Goal: Task Accomplishment & Management: Complete application form

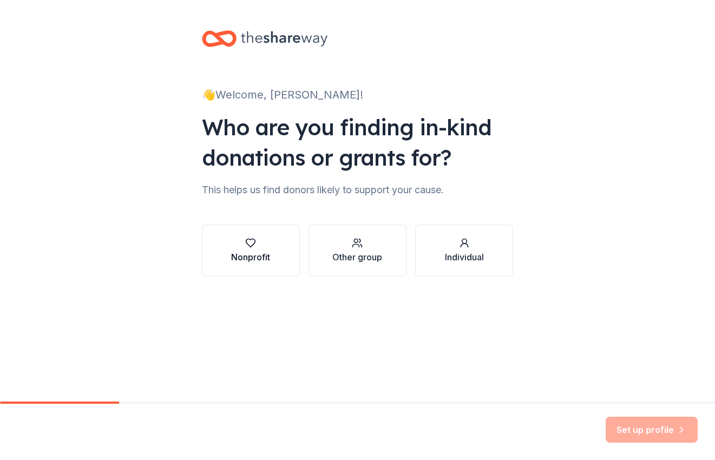
click at [264, 255] on div "Nonprofit" at bounding box center [250, 257] width 39 height 13
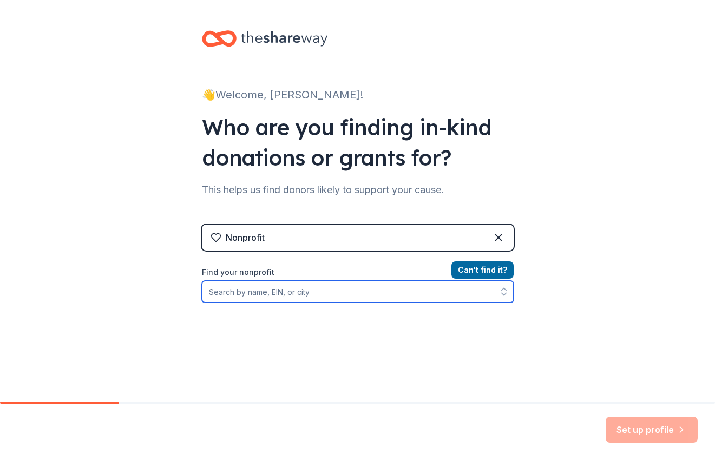
click at [270, 290] on input "Find your nonprofit" at bounding box center [358, 292] width 312 height 22
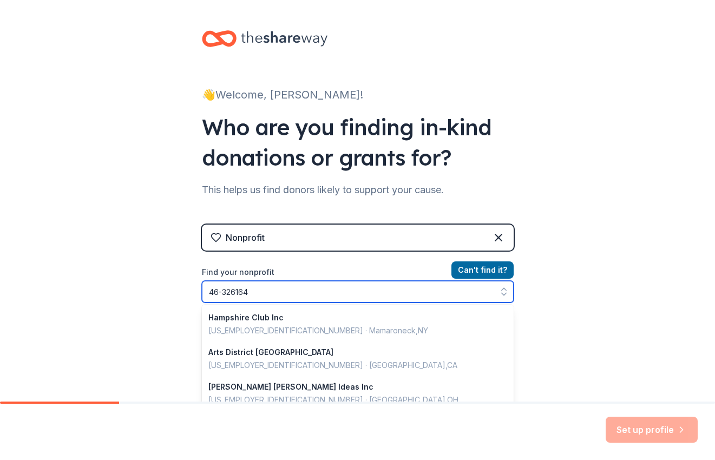
type input "[US_EMPLOYER_IDENTIFICATION_NUMBER]"
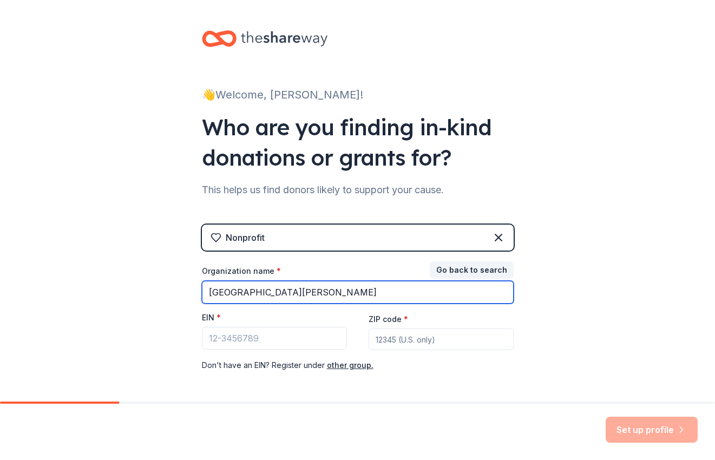
type input "[GEOGRAPHIC_DATA][PERSON_NAME]"
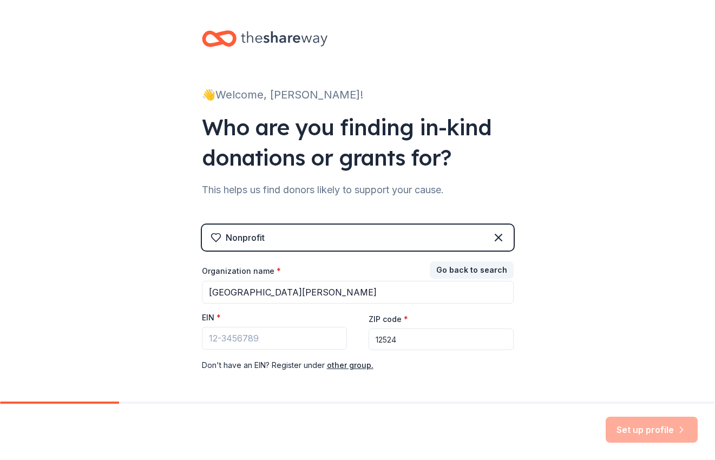
type input "12524"
click at [572, 343] on div "👋 Welcome, Jessika! Who are you finding in-kind donations or grants for? This h…" at bounding box center [357, 222] width 715 height 445
click at [302, 332] on input "EIN *" at bounding box center [274, 338] width 145 height 23
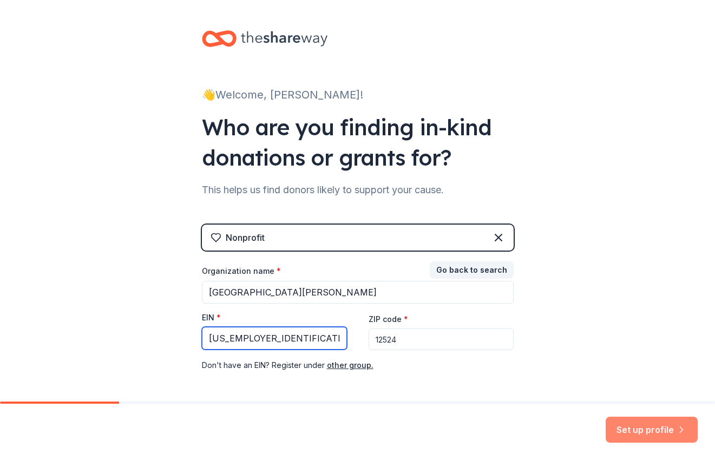
type input "46-3261645"
click at [644, 428] on button "Set up profile" at bounding box center [652, 430] width 92 height 26
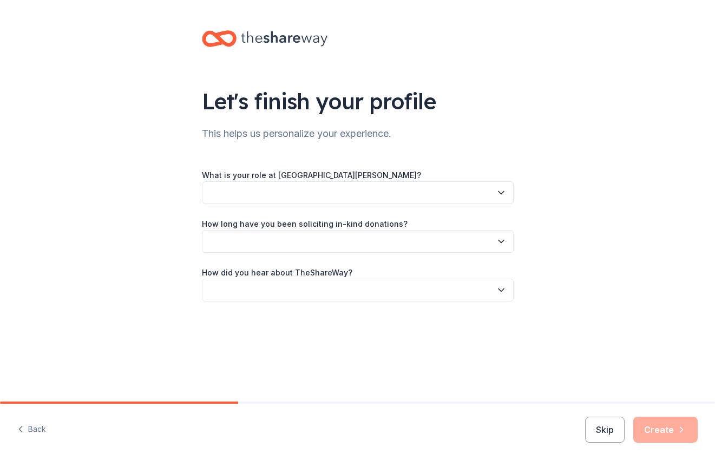
click at [403, 189] on button "button" at bounding box center [358, 192] width 312 height 23
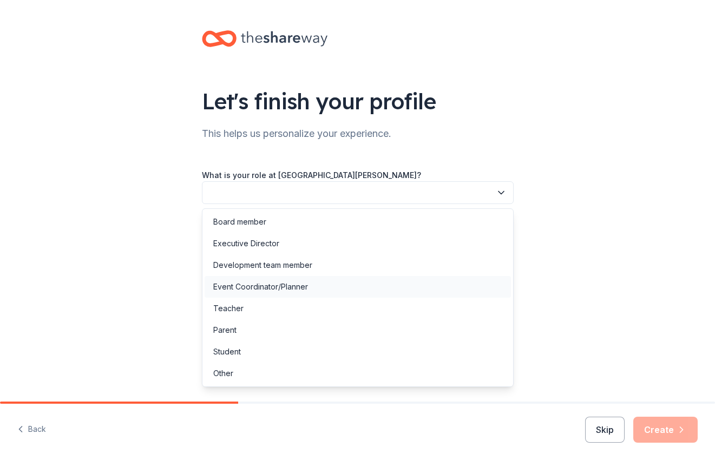
click at [298, 286] on div "Event Coordinator/Planner" at bounding box center [260, 286] width 95 height 13
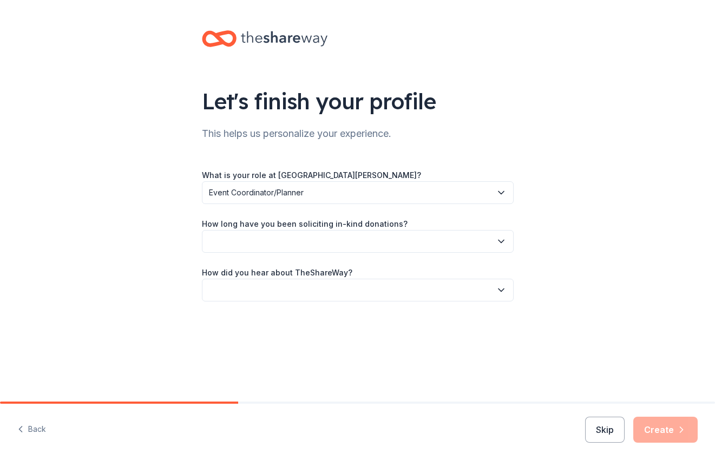
click at [311, 248] on button "button" at bounding box center [358, 241] width 312 height 23
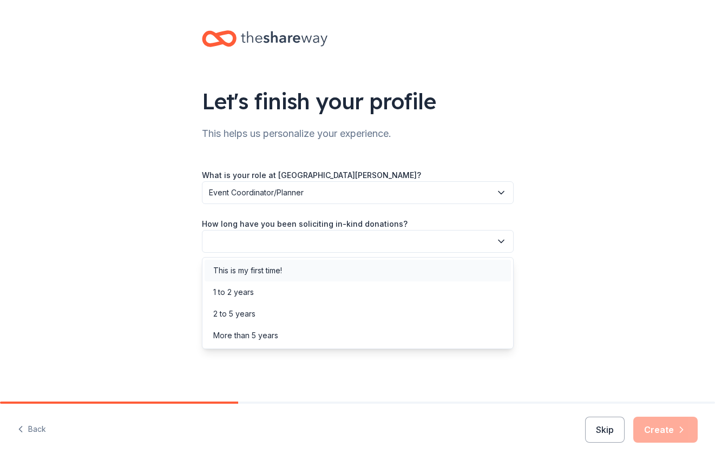
click at [287, 271] on div "This is my first time!" at bounding box center [358, 271] width 306 height 22
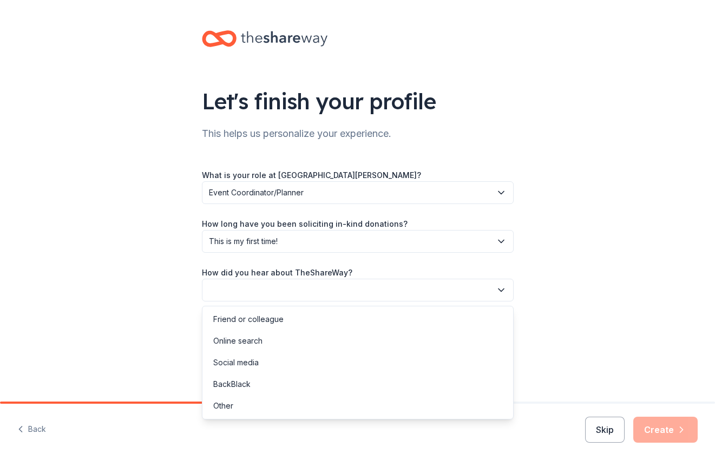
click at [285, 291] on button "button" at bounding box center [358, 290] width 312 height 23
click at [260, 344] on div "Online search" at bounding box center [237, 341] width 49 height 13
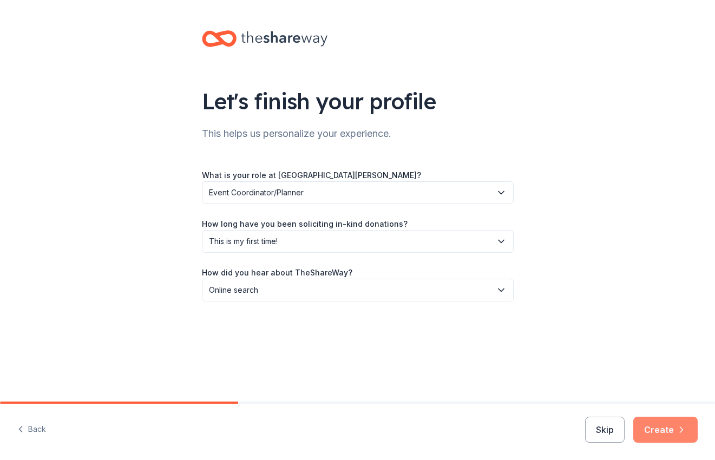
click at [667, 427] on button "Create" at bounding box center [665, 430] width 64 height 26
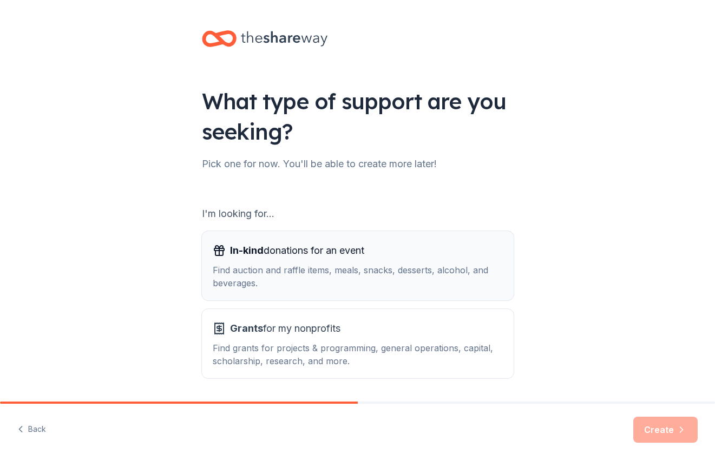
click at [319, 245] on span "In-kind donations for an event" at bounding box center [297, 250] width 134 height 17
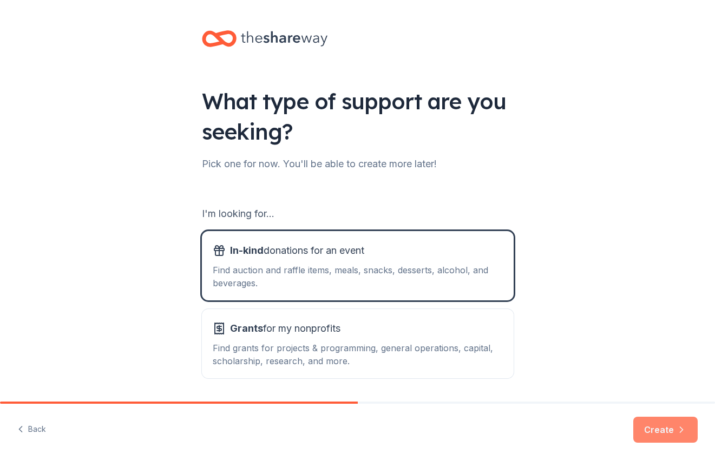
click at [658, 434] on button "Create" at bounding box center [665, 430] width 64 height 26
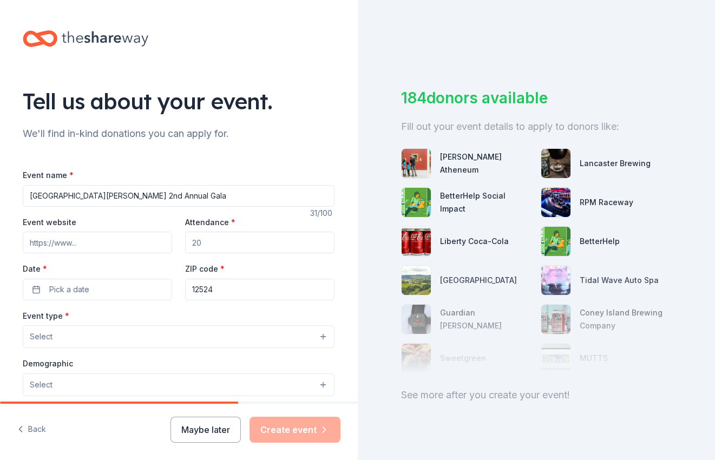
type input "St. Mary School 2nd Annual Gala"
click at [98, 242] on input "Event website" at bounding box center [97, 243] width 149 height 22
type input "stmaryschool.org"
type input "1"
type input "200"
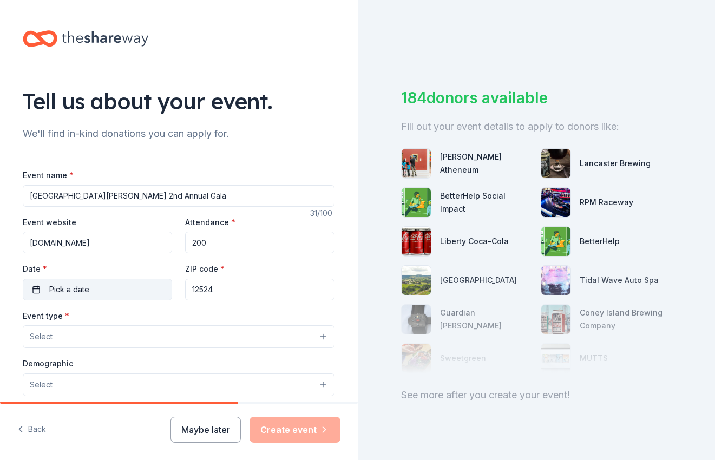
click at [56, 280] on button "Pick a date" at bounding box center [97, 290] width 149 height 22
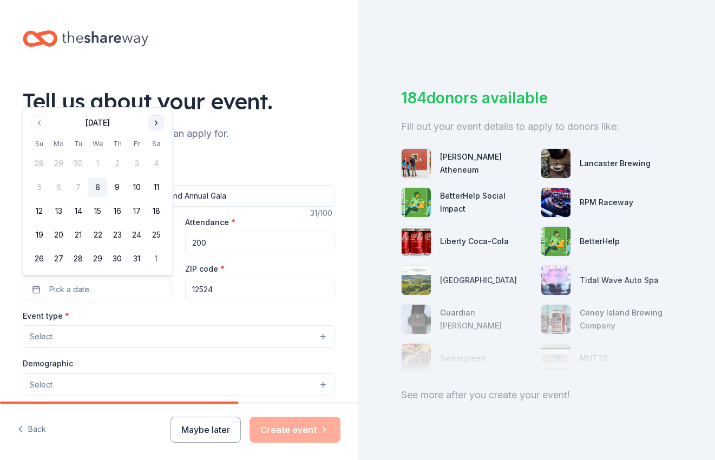
click at [155, 122] on button "Go to next month" at bounding box center [156, 122] width 15 height 15
click at [155, 138] on th "Sa" at bounding box center [156, 143] width 19 height 11
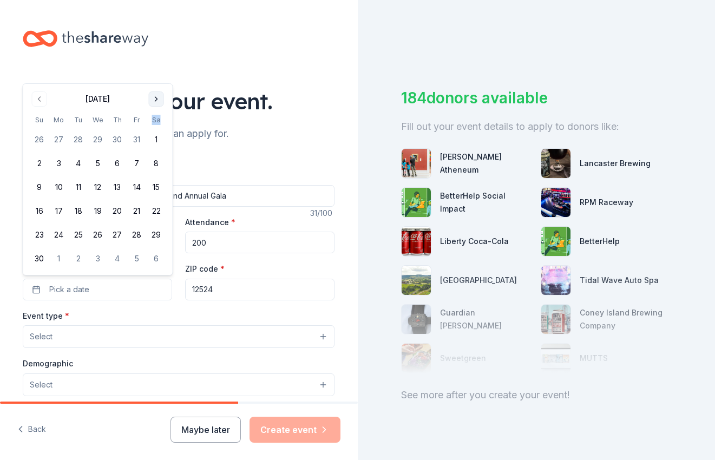
click at [155, 122] on th "Sa" at bounding box center [156, 119] width 19 height 11
click at [159, 103] on button "Go to next month" at bounding box center [156, 98] width 15 height 15
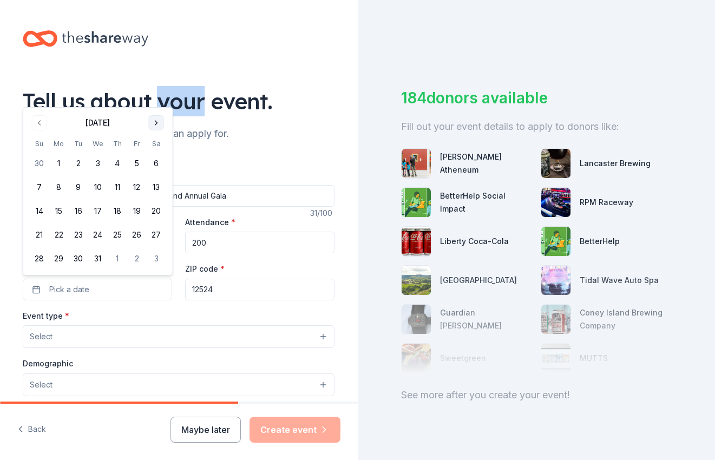
click at [159, 103] on div "Tell us about your event." at bounding box center [179, 101] width 312 height 30
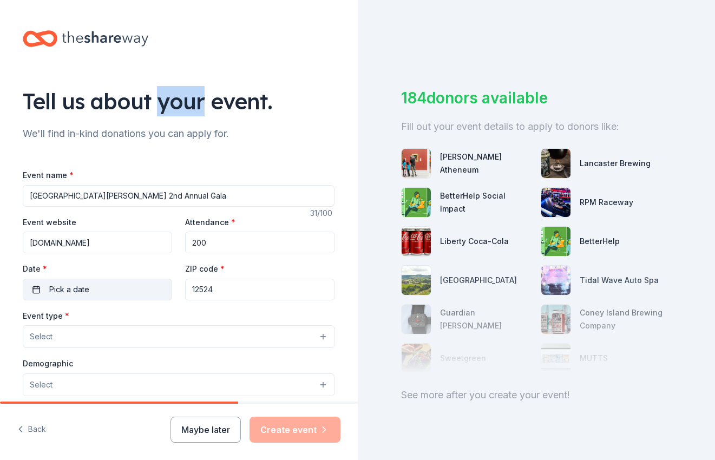
click at [102, 282] on button "Pick a date" at bounding box center [97, 290] width 149 height 22
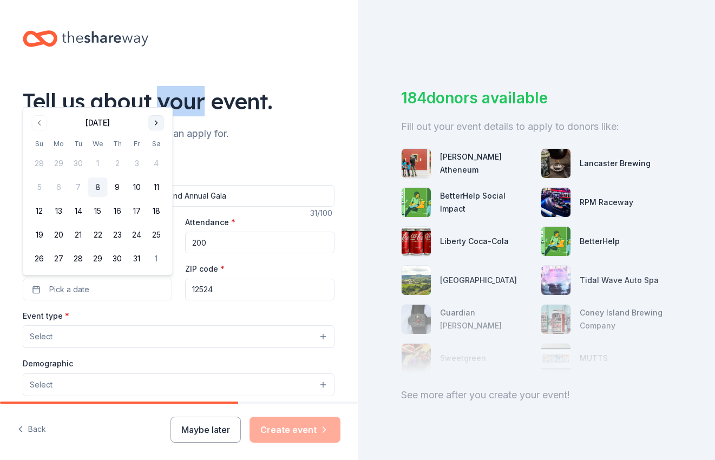
click at [158, 127] on button "Go to next month" at bounding box center [156, 122] width 15 height 15
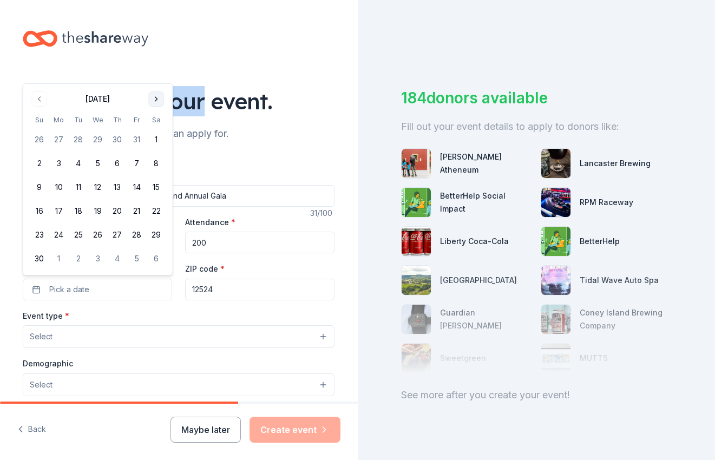
click at [154, 99] on button "Go to next month" at bounding box center [156, 98] width 15 height 15
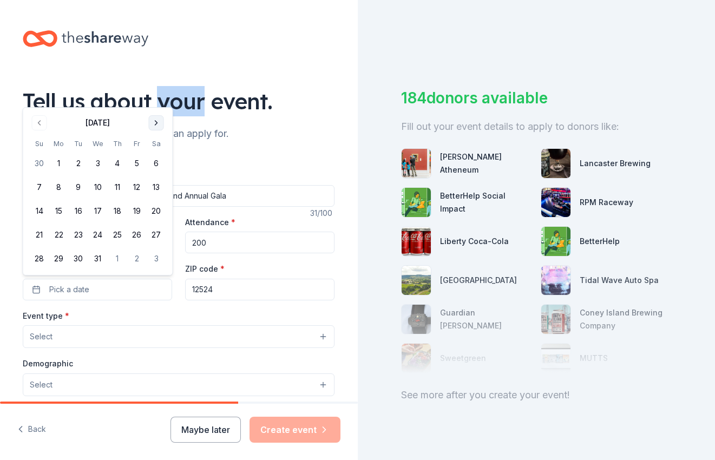
click at [157, 127] on button "Go to next month" at bounding box center [156, 122] width 15 height 15
click at [157, 125] on button "Go to next month" at bounding box center [156, 122] width 15 height 15
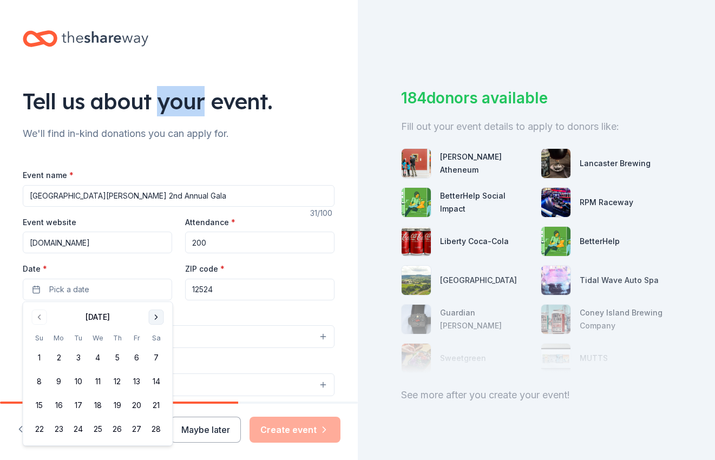
click at [155, 315] on button "Go to next month" at bounding box center [156, 317] width 15 height 15
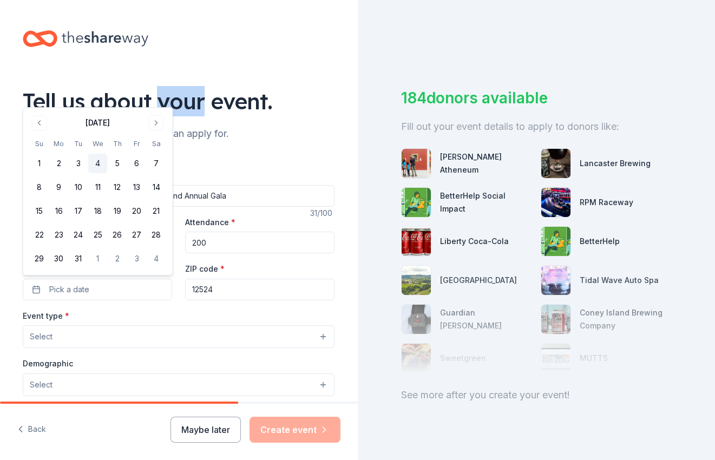
click at [100, 161] on button "4" at bounding box center [97, 163] width 19 height 19
click at [155, 185] on button "14" at bounding box center [156, 187] width 19 height 19
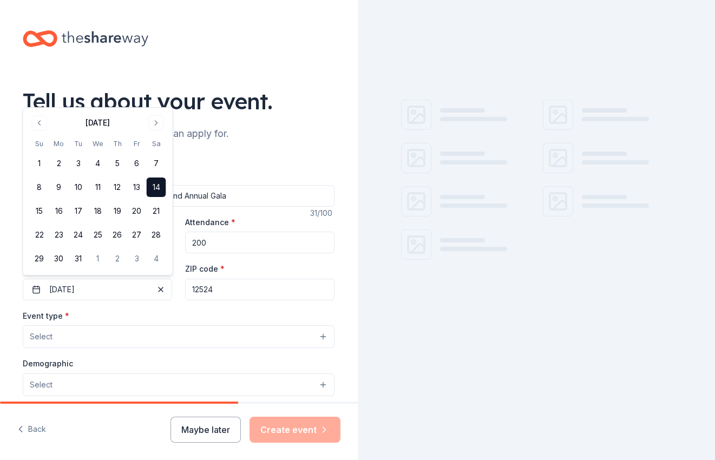
click at [237, 285] on input "12524" at bounding box center [259, 290] width 149 height 22
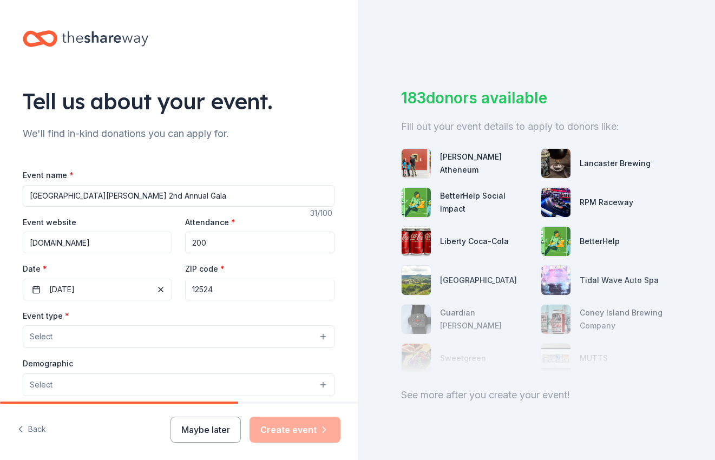
click at [182, 342] on button "Select" at bounding box center [179, 336] width 312 height 23
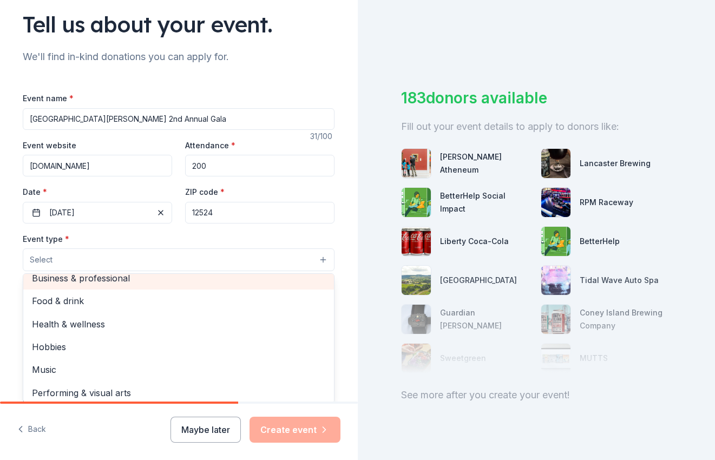
scroll to position [2, 0]
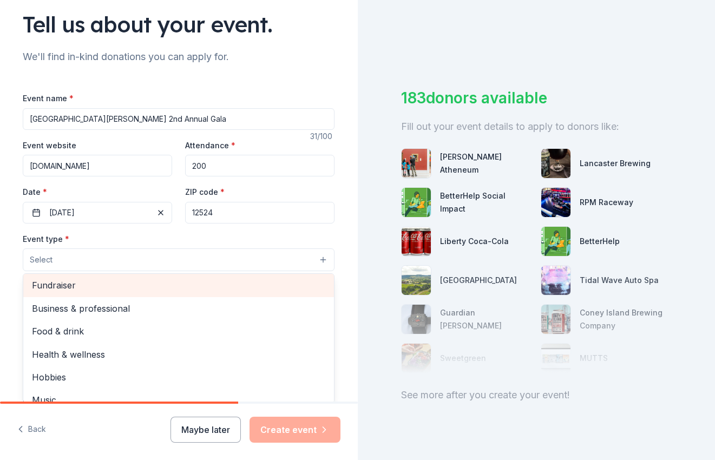
click at [69, 282] on span "Fundraiser" at bounding box center [178, 285] width 293 height 14
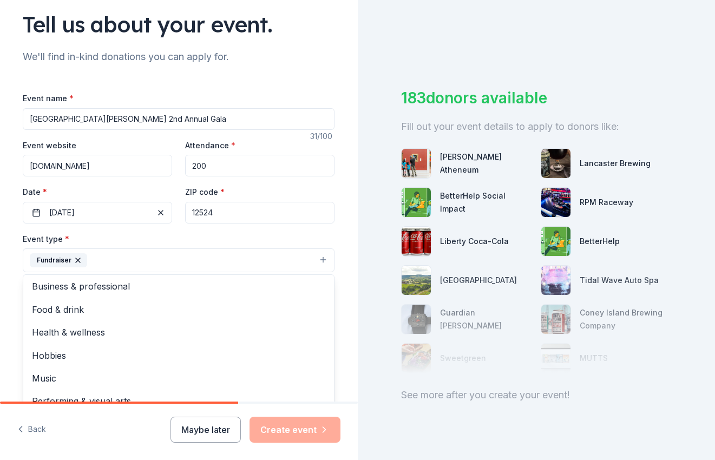
click at [270, 237] on div "Event type * Fundraiser Business & professional Food & drink Health & wellness …" at bounding box center [179, 252] width 312 height 41
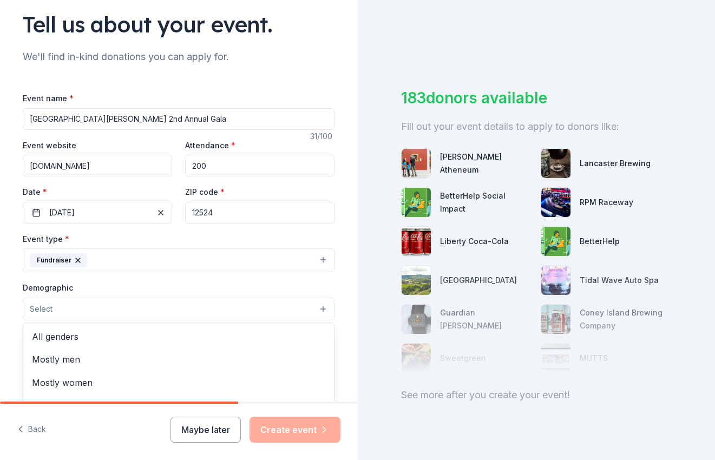
click at [274, 302] on button "Select" at bounding box center [179, 309] width 312 height 23
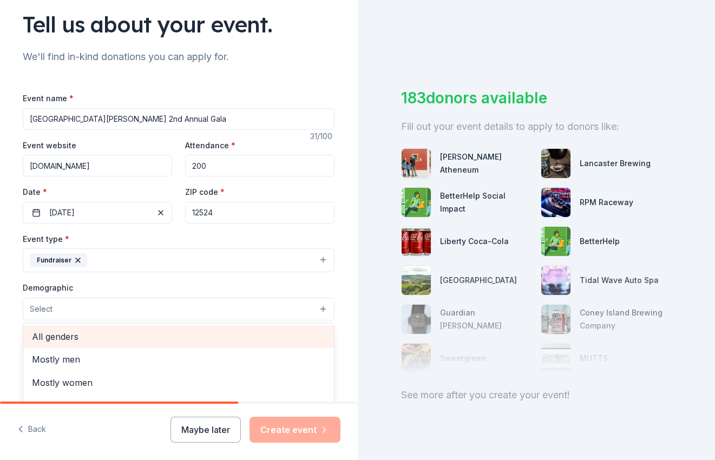
click at [192, 330] on span "All genders" at bounding box center [178, 337] width 293 height 14
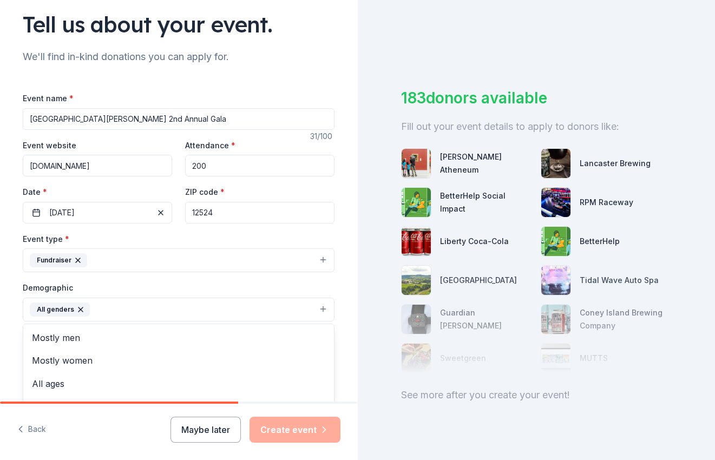
click at [353, 311] on div "Tell us about your event. We'll find in-kind donations you can apply for. Event…" at bounding box center [179, 284] width 358 height 723
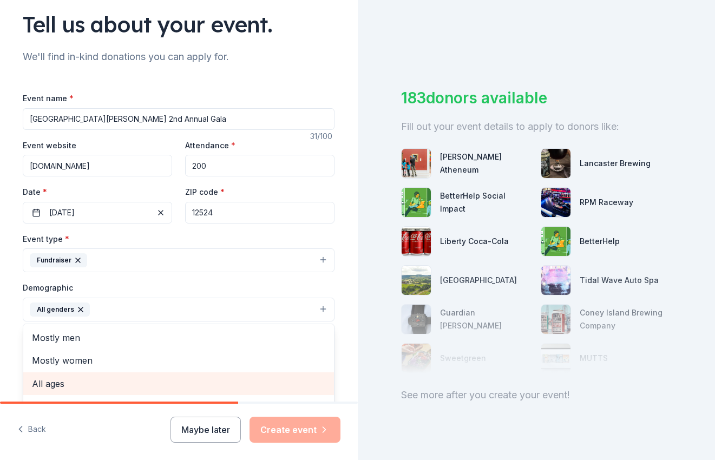
click at [345, 296] on div "Tell us about your event. We'll find in-kind donations you can apply for. Event…" at bounding box center [178, 284] width 346 height 723
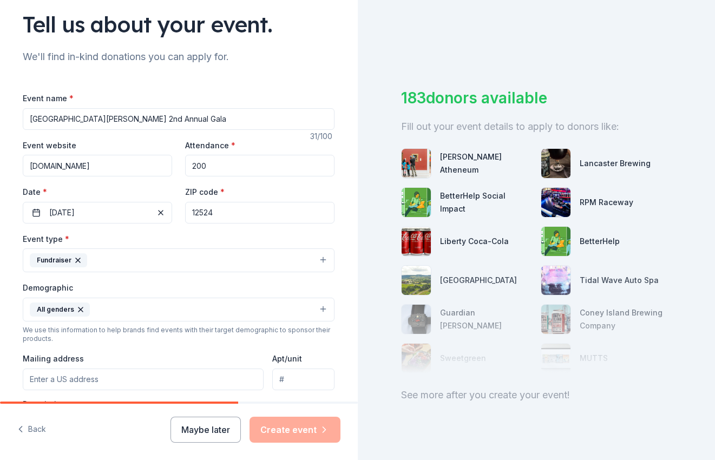
click at [710, 198] on div "183 donors available Fill out your event details to apply to donors like: Wadsw…" at bounding box center [537, 230] width 358 height 460
click at [184, 346] on div "Event type * Fundraiser Demographic All genders We use this information to help…" at bounding box center [179, 347] width 312 height 230
click at [209, 382] on input "undefined Jackson Street, Peekskill, NY, 10566" at bounding box center [143, 380] width 241 height 22
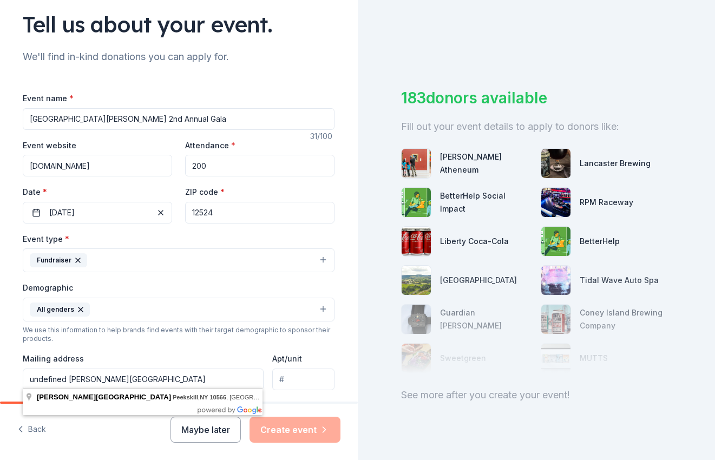
drag, startPoint x: 210, startPoint y: 382, endPoint x: -29, endPoint y: 369, distance: 239.1
click at [0, 369] on html "Tell us about your event. We'll find in-kind donations you can apply for. Event…" at bounding box center [357, 230] width 715 height 460
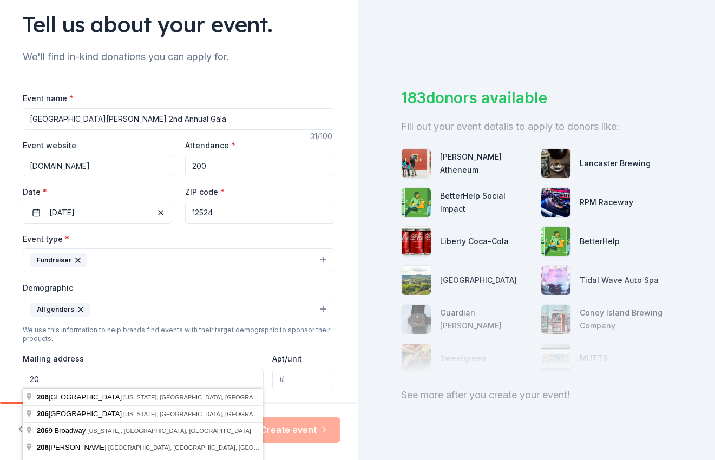
type input "2"
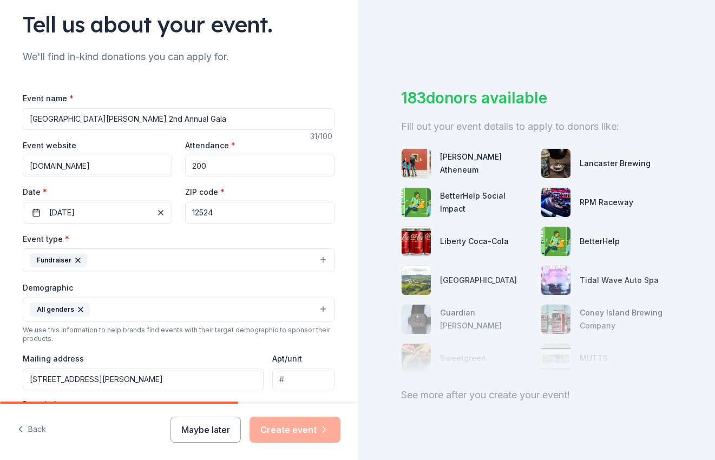
type input "106 Jackson Street, Fishkill, NY, 12524"
click at [145, 395] on div "Event type * Fundraiser Demographic All genders We use this information to help…" at bounding box center [179, 347] width 312 height 230
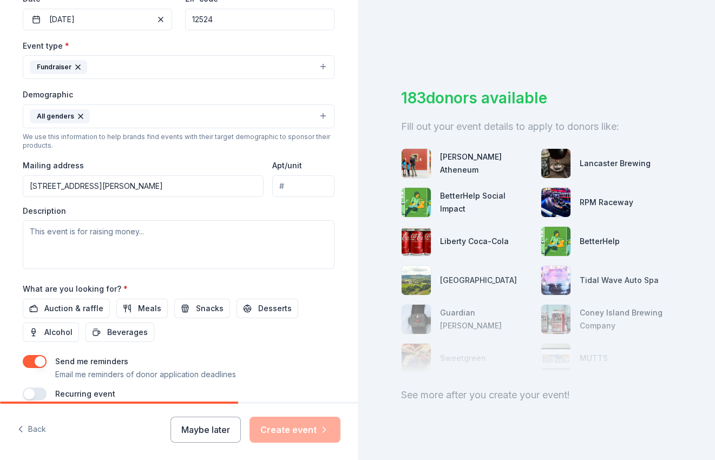
scroll to position [272, 0]
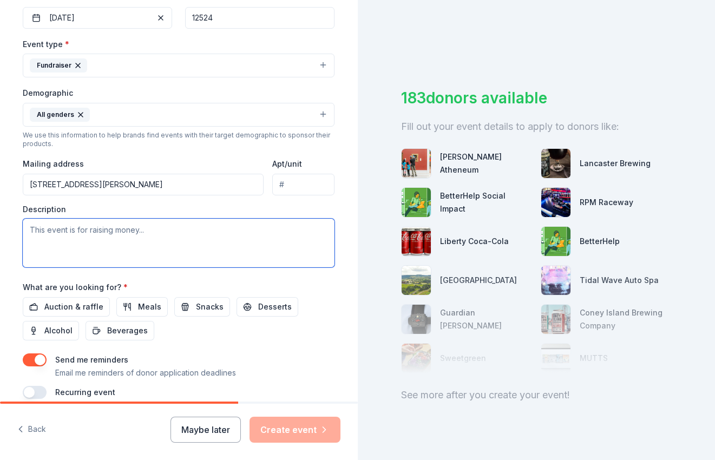
click at [180, 240] on textarea at bounding box center [179, 243] width 312 height 49
paste textarea "We are thrilled to share that [Your School’s Name] will be hosting its 2nd Annu…"
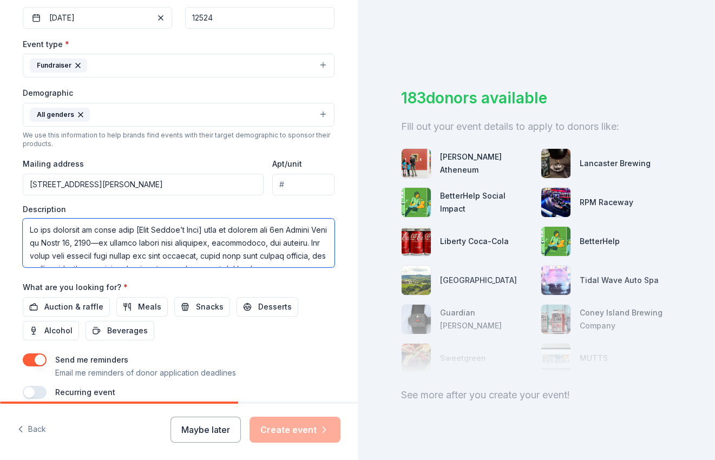
scroll to position [234, 0]
type textarea "We are thrilled to share that [Your School’s Name] will be hosting its 2nd Annu…"
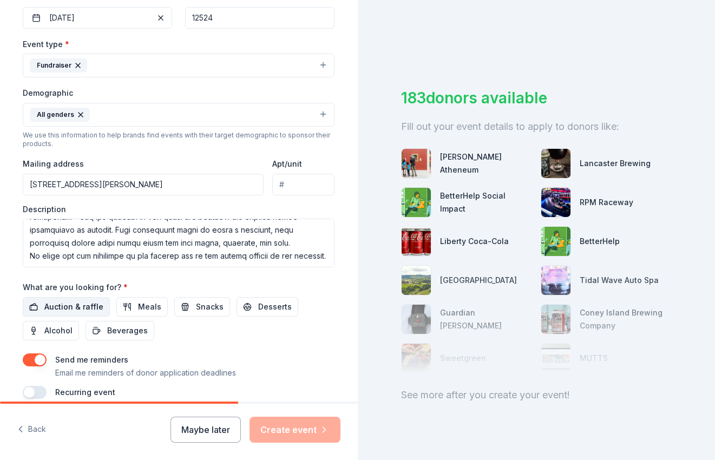
click at [78, 301] on span "Auction & raffle" at bounding box center [73, 306] width 59 height 13
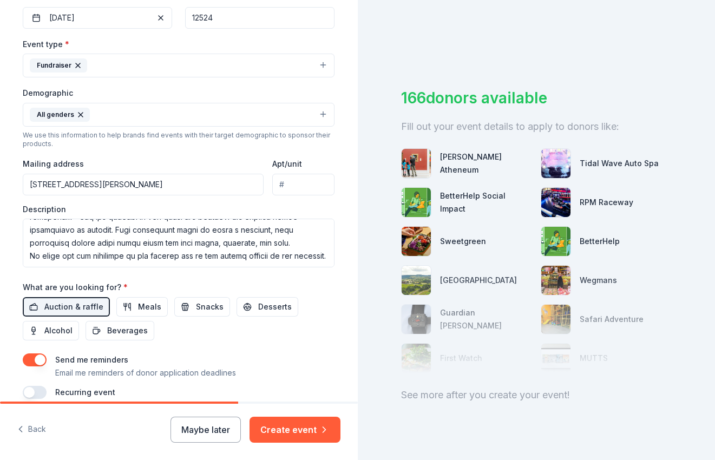
click at [34, 355] on button "button" at bounding box center [35, 359] width 24 height 13
click at [250, 353] on div "Send me reminders Email me reminders of donor application deadlines" at bounding box center [179, 366] width 312 height 26
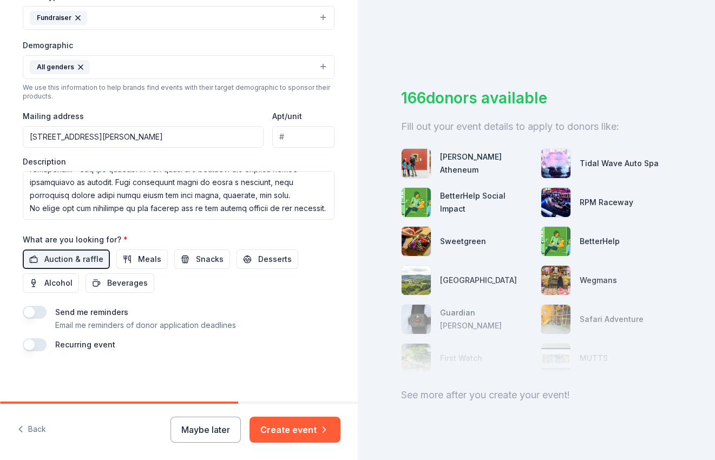
scroll to position [318, 0]
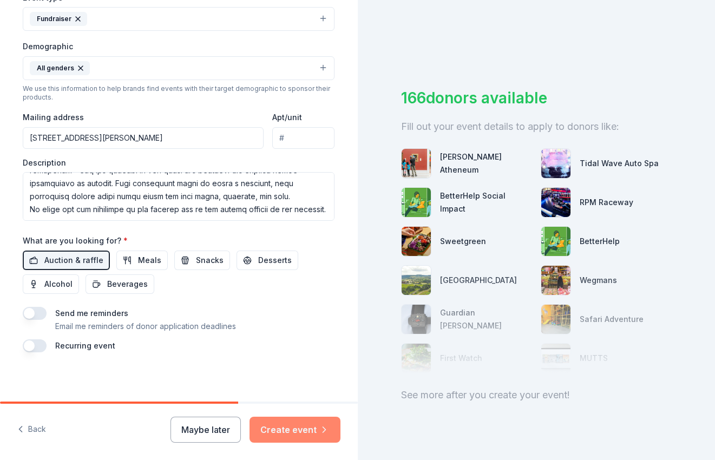
click at [288, 426] on button "Create event" at bounding box center [295, 430] width 91 height 26
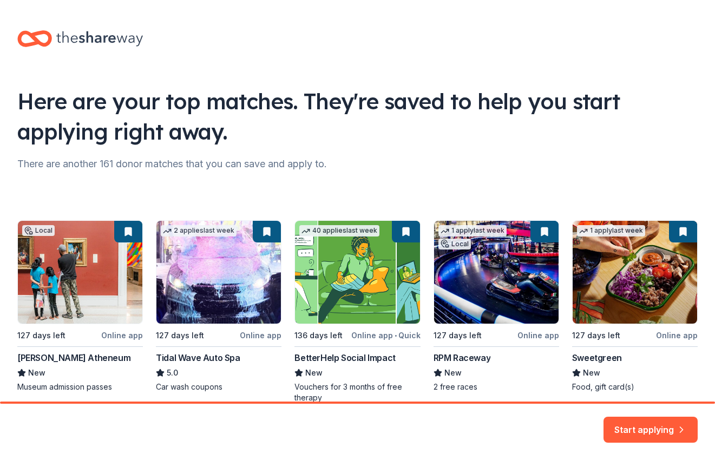
click at [546, 139] on div "Here are your top matches. They're saved to help you start applying right away." at bounding box center [357, 116] width 680 height 61
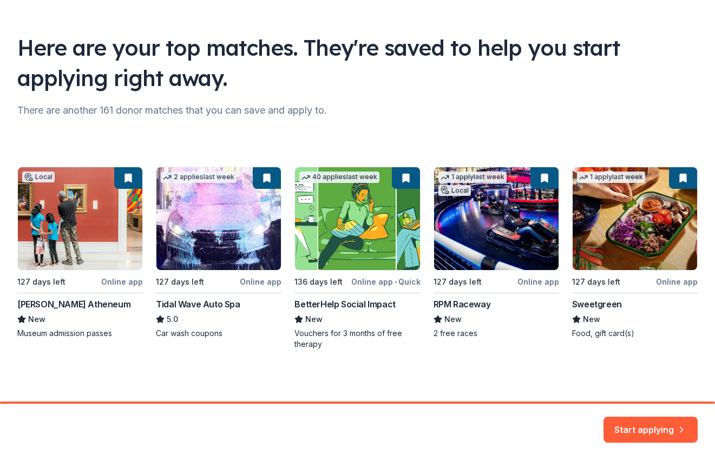
scroll to position [54, 0]
click at [649, 428] on button "Start applying" at bounding box center [651, 423] width 94 height 26
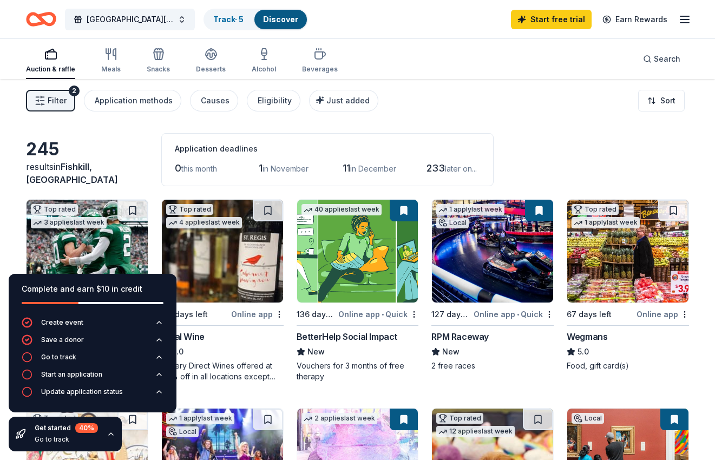
click at [545, 108] on div "Filter 2 Application methods Causes Eligibility Just added Sort" at bounding box center [357, 100] width 715 height 43
click at [112, 436] on icon "button" at bounding box center [111, 434] width 9 height 9
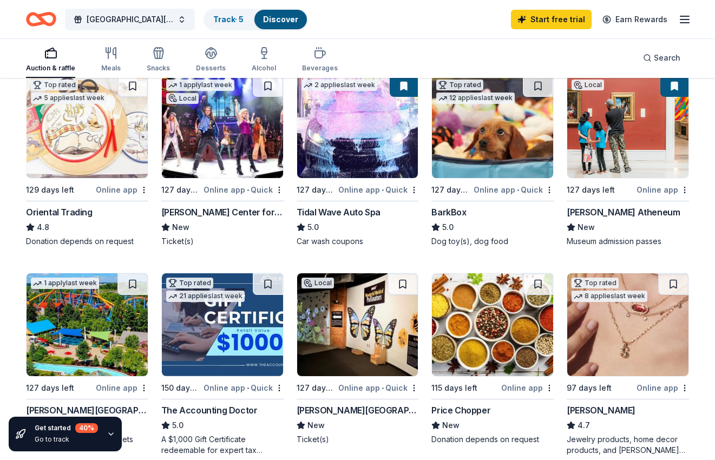
scroll to position [337, 0]
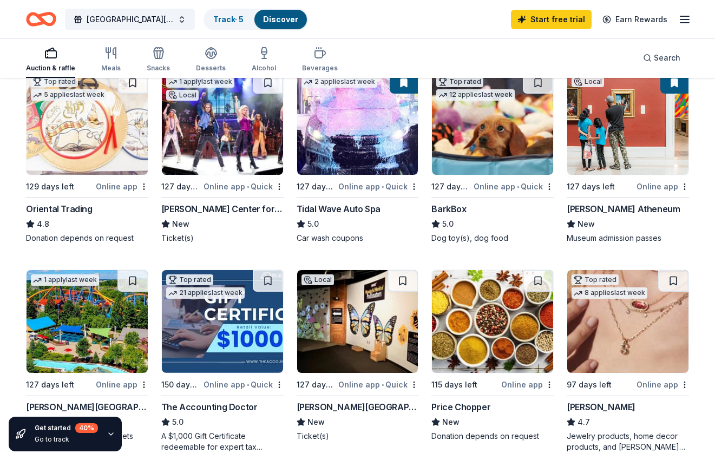
click at [445, 210] on div "BarkBox" at bounding box center [448, 208] width 35 height 13
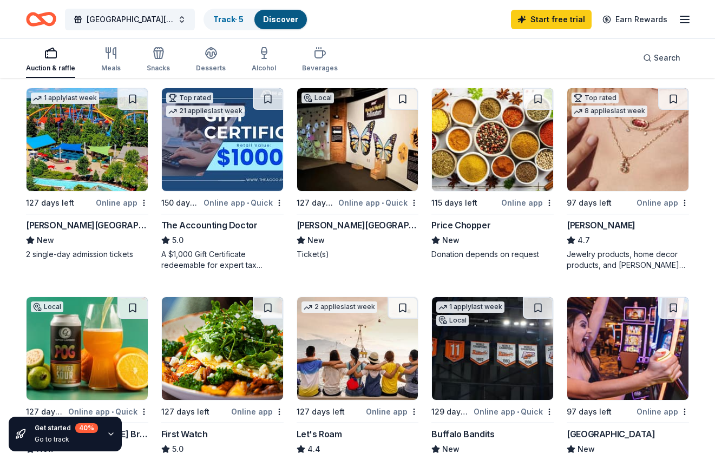
scroll to position [517, 0]
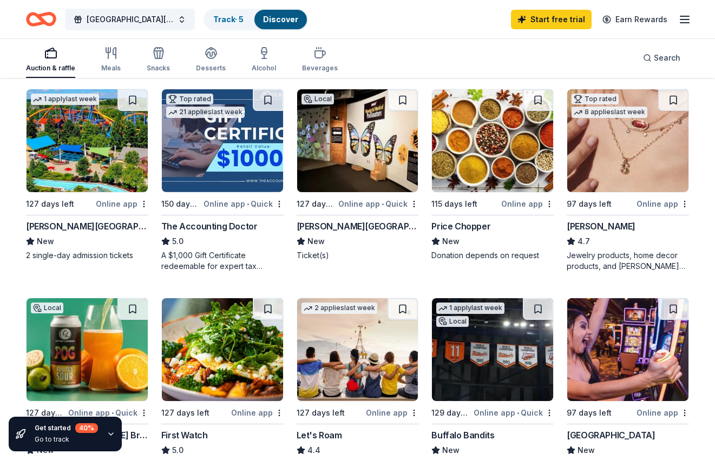
click at [97, 158] on img at bounding box center [87, 140] width 121 height 103
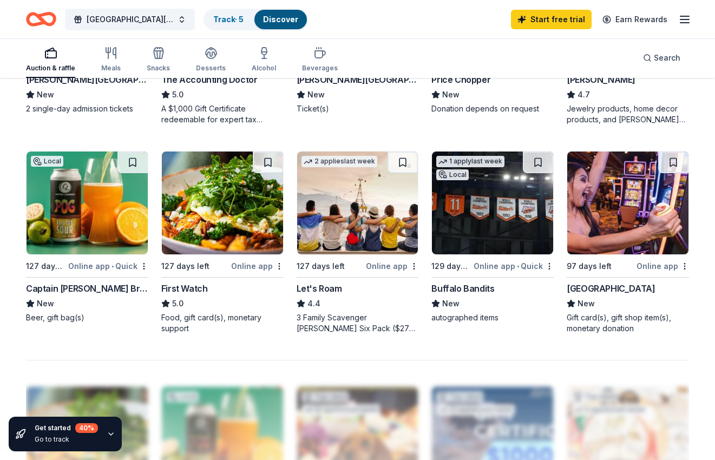
scroll to position [665, 0]
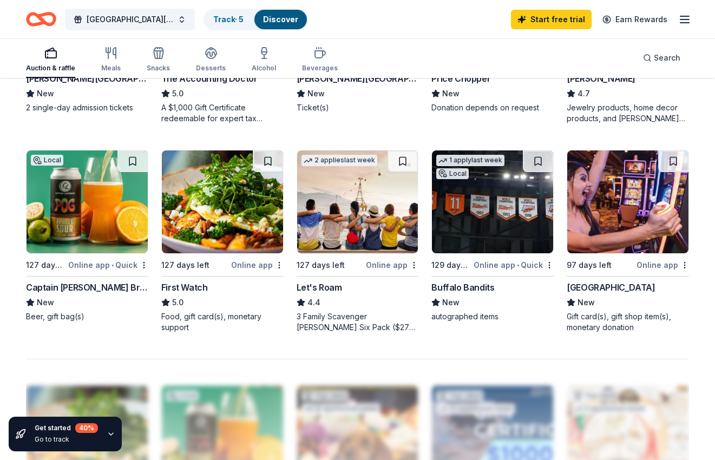
click at [618, 191] on img at bounding box center [627, 201] width 121 height 103
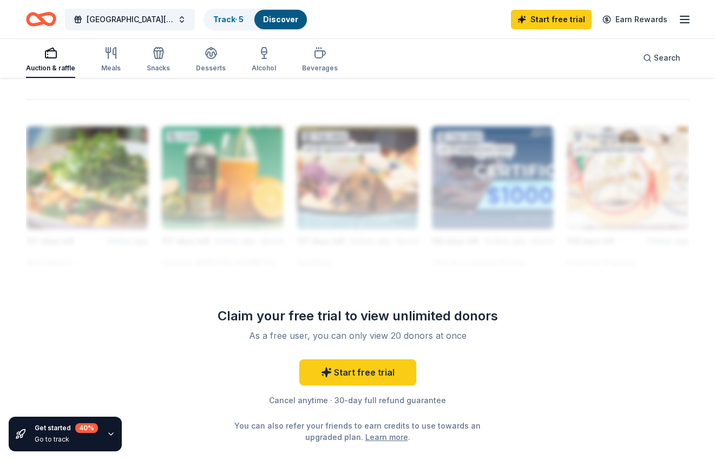
scroll to position [941, 0]
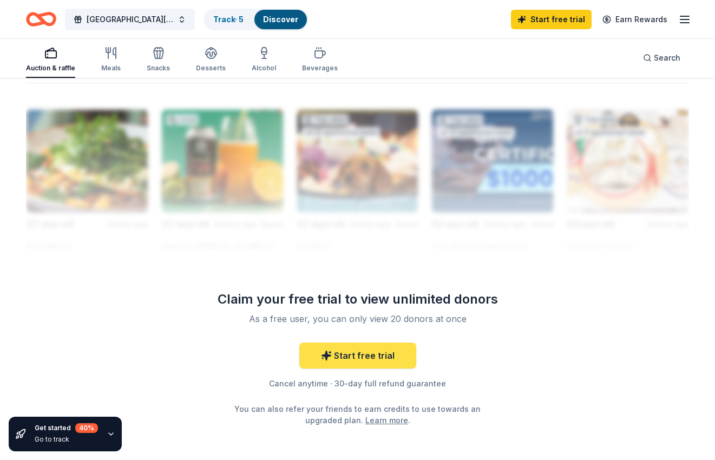
click at [336, 360] on link "Start free trial" at bounding box center [357, 356] width 117 height 26
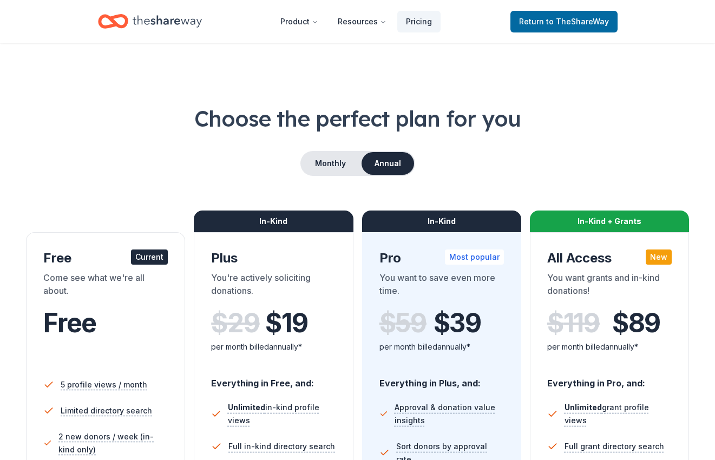
click at [194, 180] on div "Choose the perfect plan for you Monthly Annual Free Current Come see what we're…" at bounding box center [357, 389] width 663 height 573
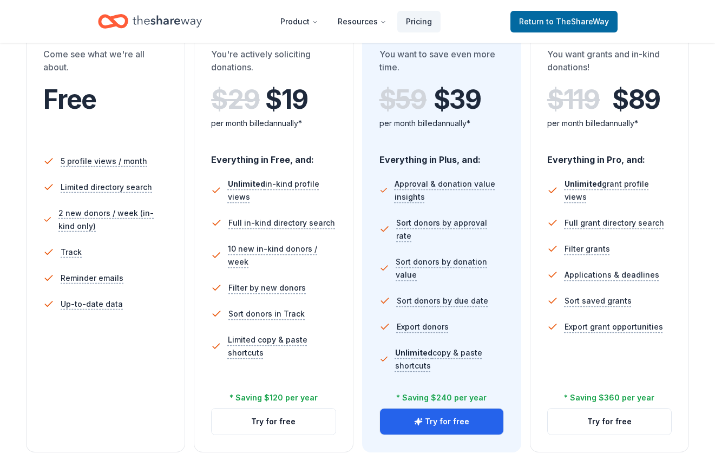
scroll to position [224, 0]
click at [266, 423] on button "Try for free" at bounding box center [273, 421] width 123 height 26
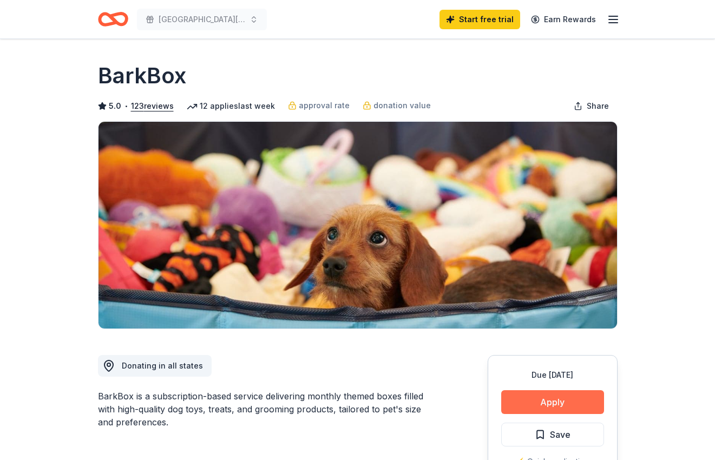
click at [535, 407] on button "Apply" at bounding box center [552, 402] width 103 height 24
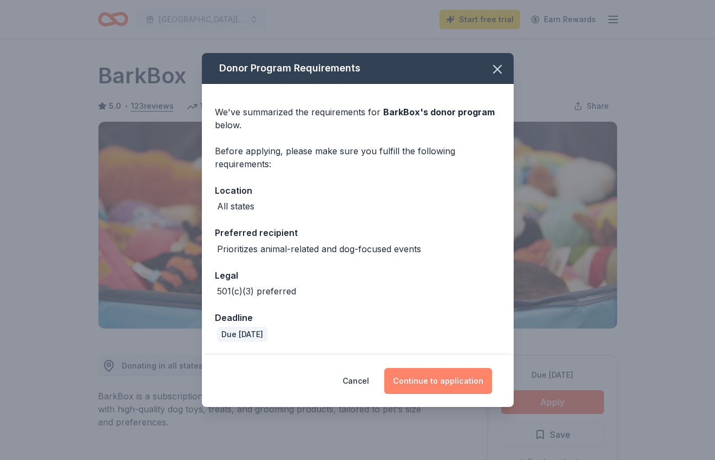
click at [430, 383] on button "Continue to application" at bounding box center [438, 381] width 108 height 26
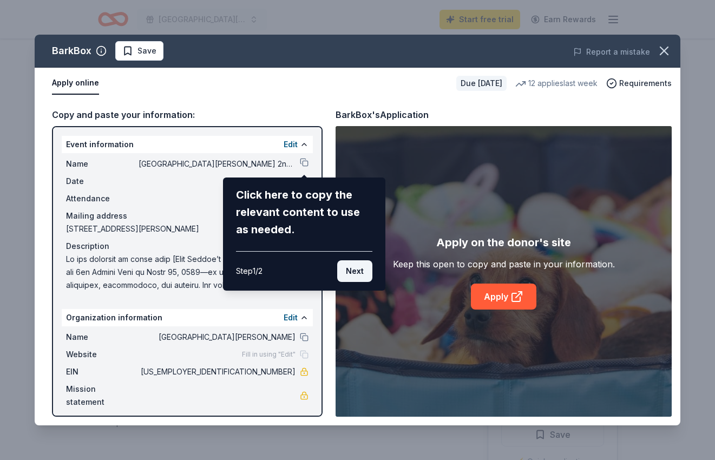
click at [355, 271] on button "Next" at bounding box center [354, 271] width 35 height 22
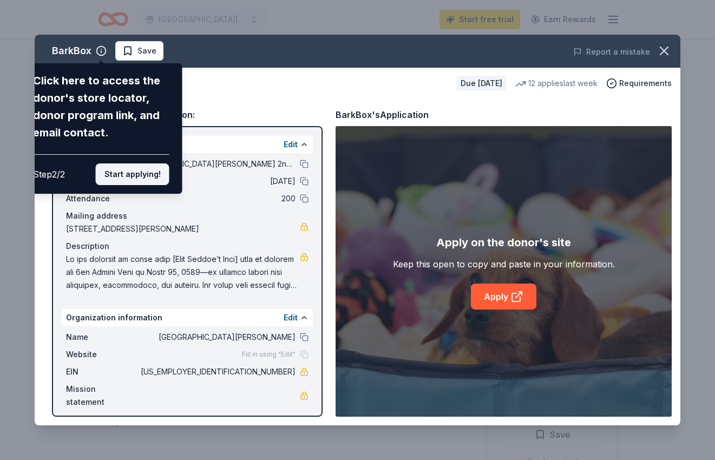
click at [147, 177] on button "Start applying!" at bounding box center [133, 174] width 74 height 22
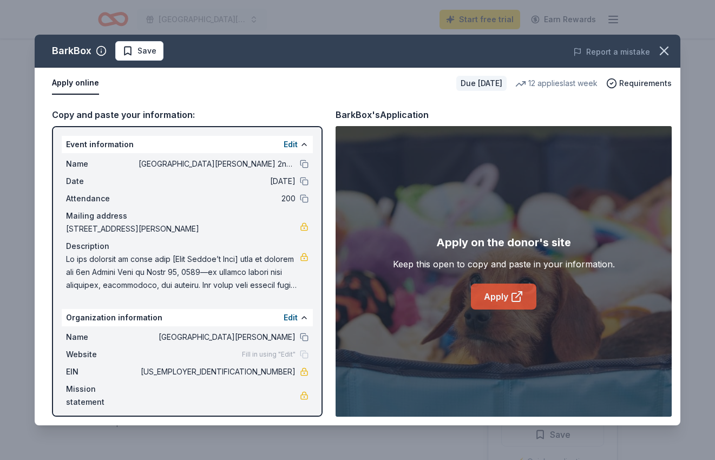
click at [504, 297] on link "Apply" at bounding box center [503, 297] width 65 height 26
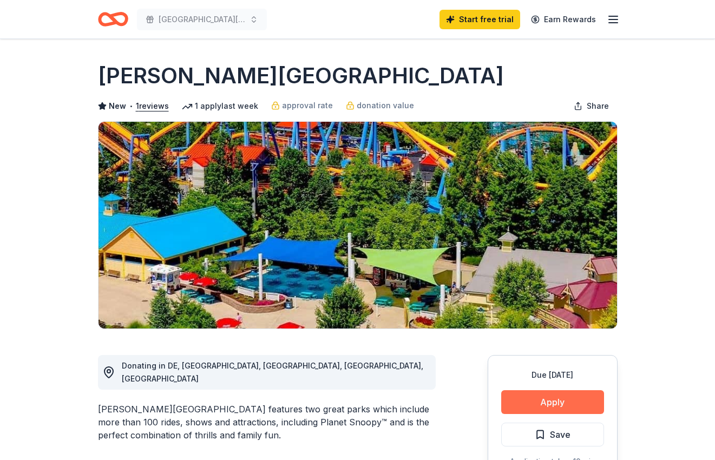
click at [533, 402] on button "Apply" at bounding box center [552, 402] width 103 height 24
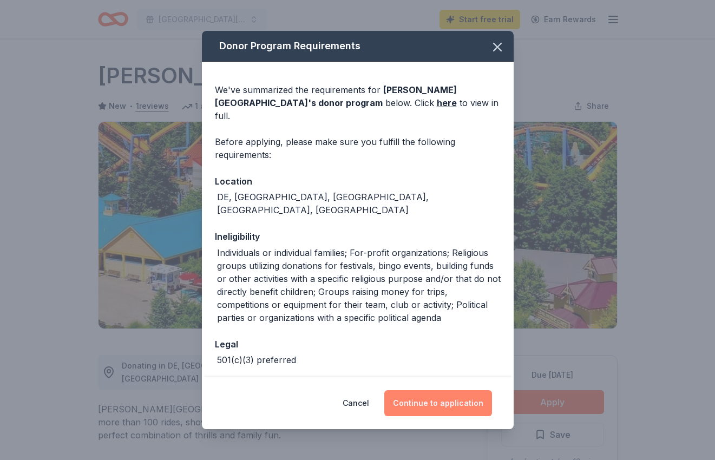
click at [440, 402] on button "Continue to application" at bounding box center [438, 403] width 108 height 26
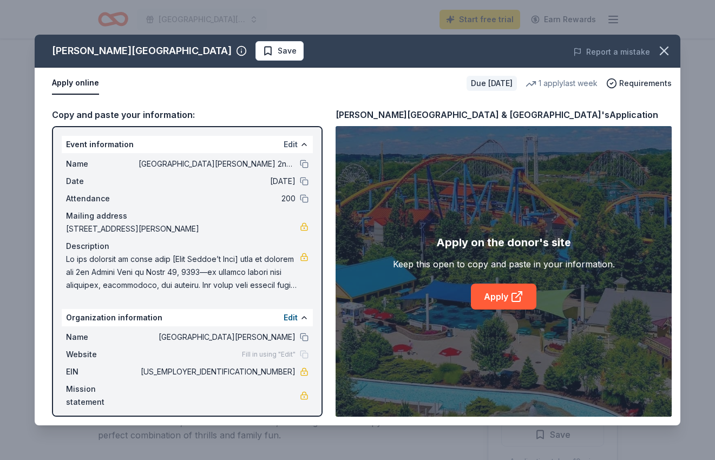
click at [291, 142] on button "Edit" at bounding box center [291, 144] width 14 height 13
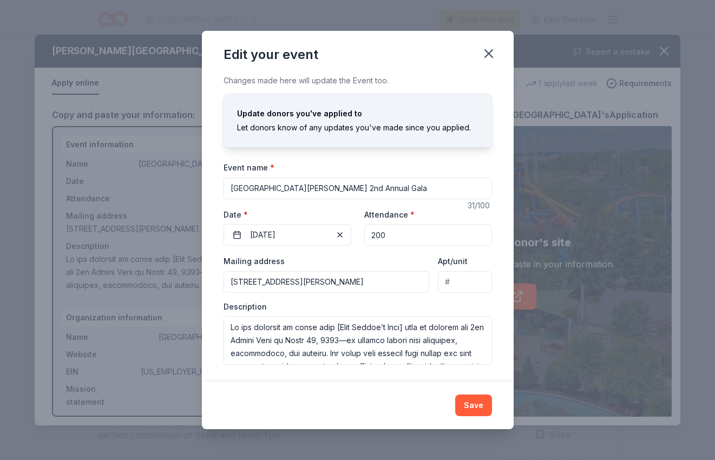
click at [302, 191] on input "[GEOGRAPHIC_DATA][PERSON_NAME] 2nd Annual Gala" at bounding box center [358, 189] width 268 height 22
type input "St. Mary School Annual Gala"
drag, startPoint x: 410, startPoint y: 329, endPoint x: 330, endPoint y: 326, distance: 80.7
click at [330, 326] on textarea at bounding box center [358, 340] width 268 height 49
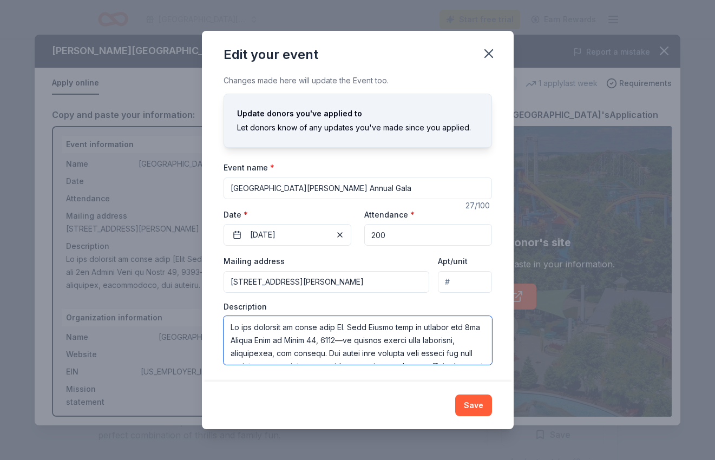
click at [468, 326] on textarea at bounding box center [358, 340] width 268 height 49
type textarea "We are thrilled to share that St. Mary School will be hosting its Annual Gala o…"
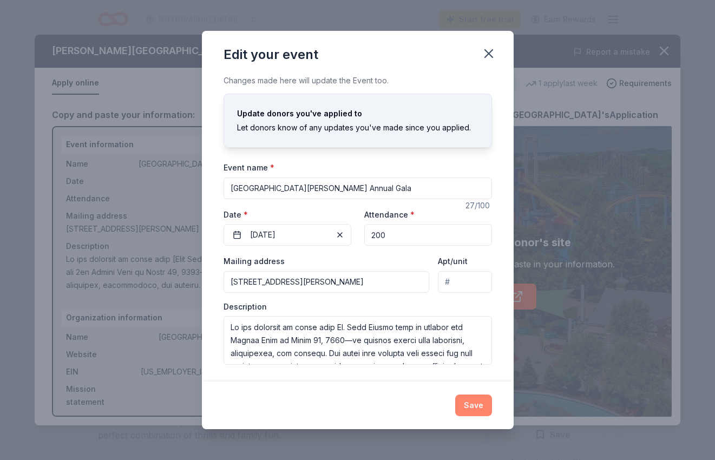
click at [471, 405] on button "Save" at bounding box center [473, 406] width 37 height 22
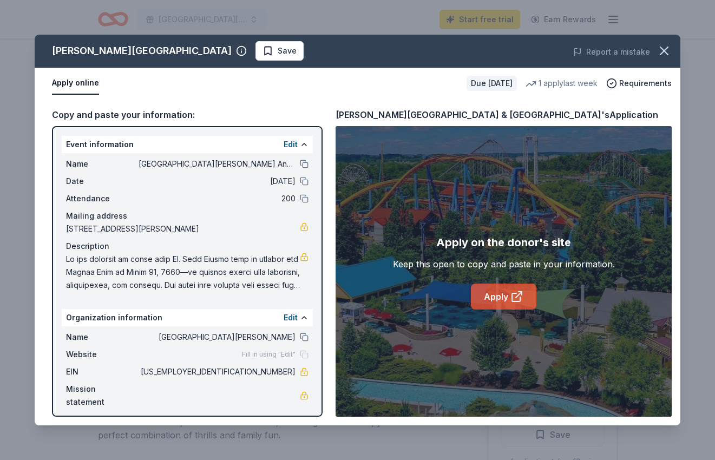
click at [510, 298] on link "Apply" at bounding box center [503, 297] width 65 height 26
click at [664, 50] on icon "button" at bounding box center [664, 50] width 15 height 15
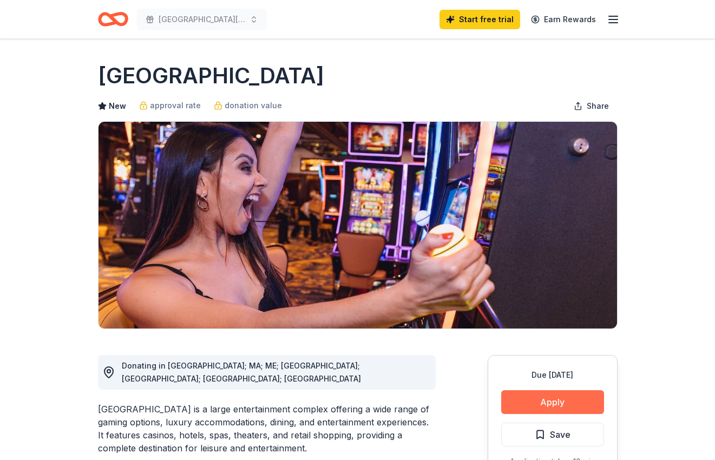
click at [532, 410] on button "Apply" at bounding box center [552, 402] width 103 height 24
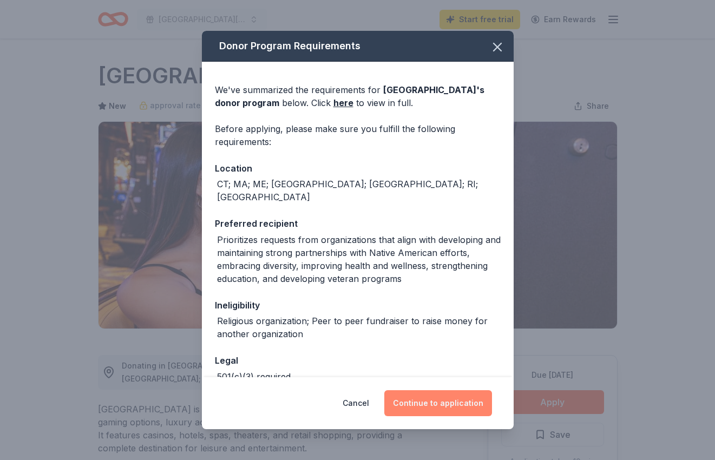
click at [438, 398] on button "Continue to application" at bounding box center [438, 403] width 108 height 26
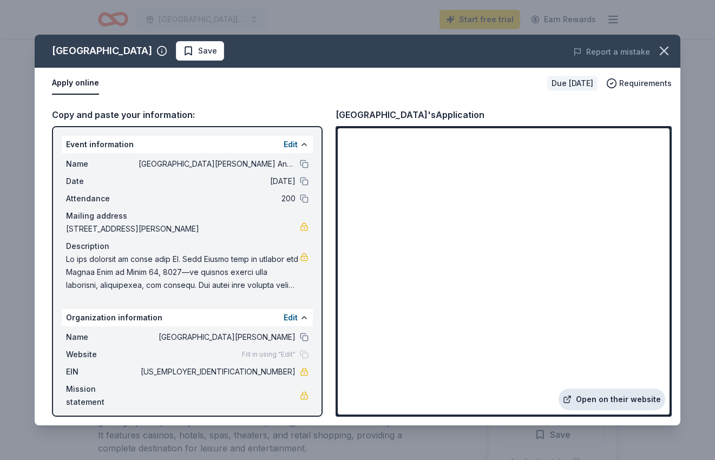
click at [630, 399] on link "Open on their website" at bounding box center [612, 400] width 107 height 22
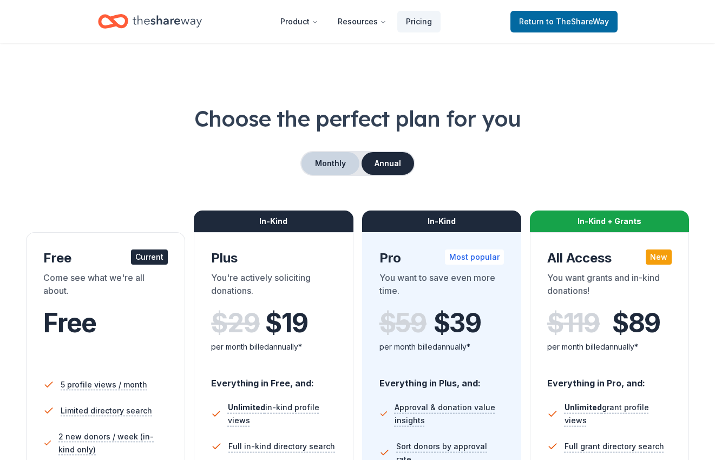
click at [335, 164] on button "Monthly" at bounding box center [331, 163] width 58 height 23
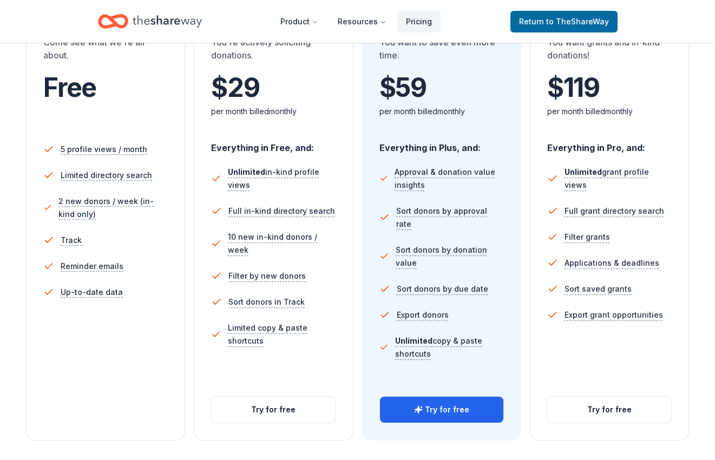
scroll to position [222, 0]
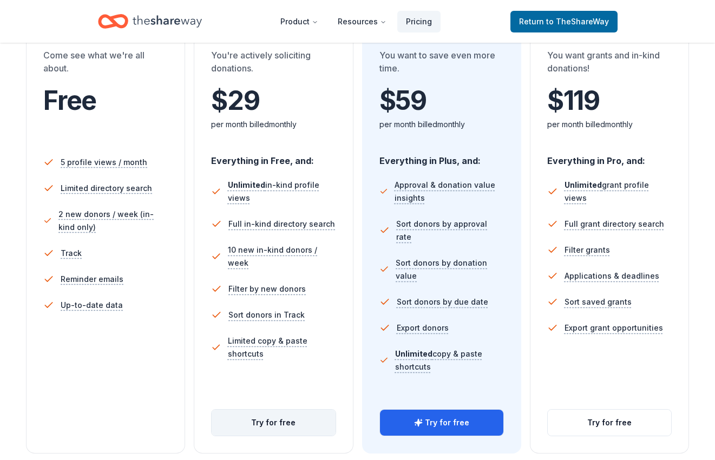
click at [289, 430] on button "Try for free" at bounding box center [273, 423] width 123 height 26
